Goal: Information Seeking & Learning: Learn about a topic

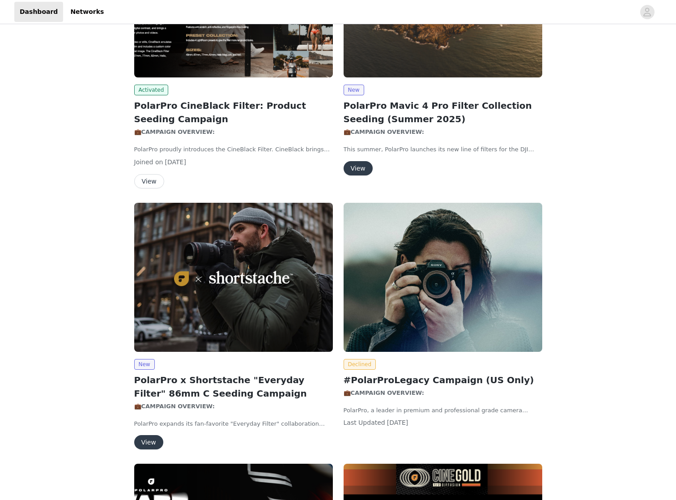
scroll to position [229, 0]
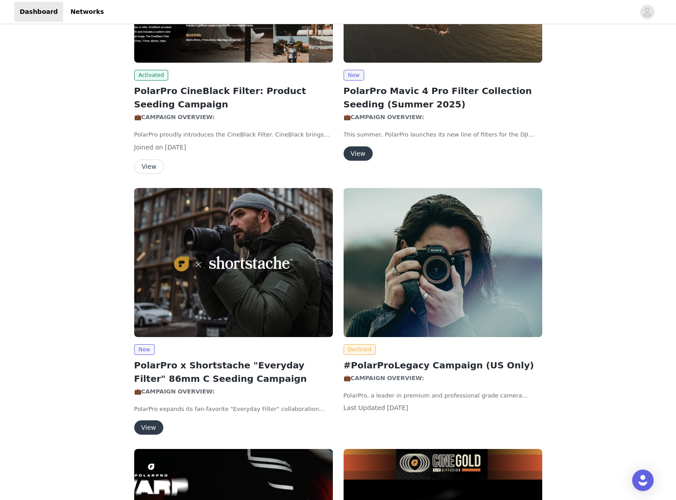
click at [223, 275] on img at bounding box center [233, 262] width 199 height 149
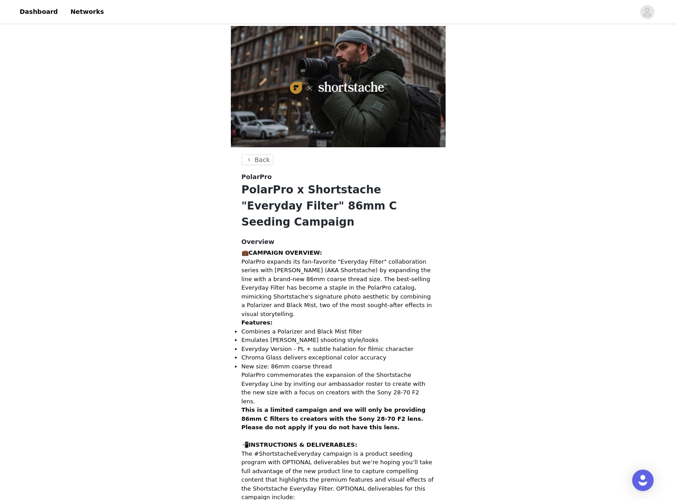
click at [370, 406] on strong "This is a limited campaign and we will only be providing 86mm C filters to crea…" at bounding box center [334, 418] width 184 height 24
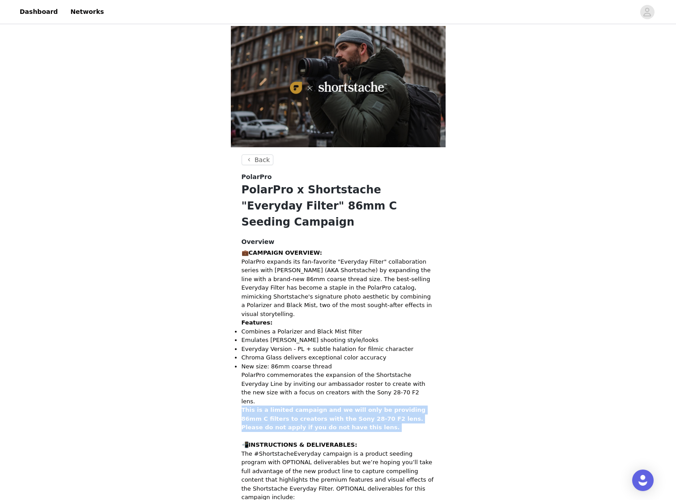
click at [370, 406] on strong "This is a limited campaign and we will only be providing 86mm C filters to crea…" at bounding box center [334, 418] width 184 height 24
copy div "This is a limited campaign and we will only be providing 86mm C filters to crea…"
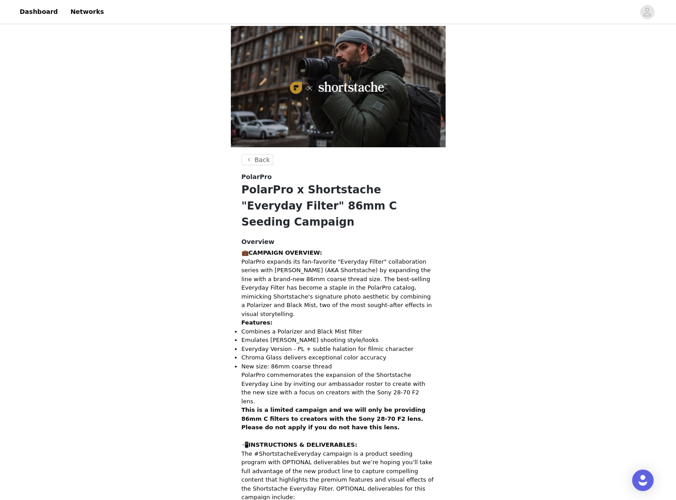
click at [269, 371] on p "PolarPro commemorates the expansion of the Shortstache Everyday Line by invitin…" at bounding box center [338, 388] width 193 height 35
